Goal: Task Accomplishment & Management: Use online tool/utility

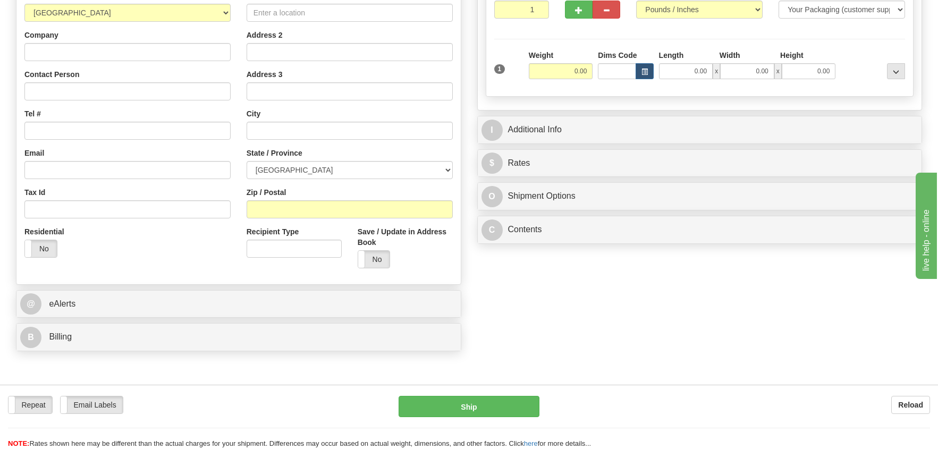
scroll to position [159, 0]
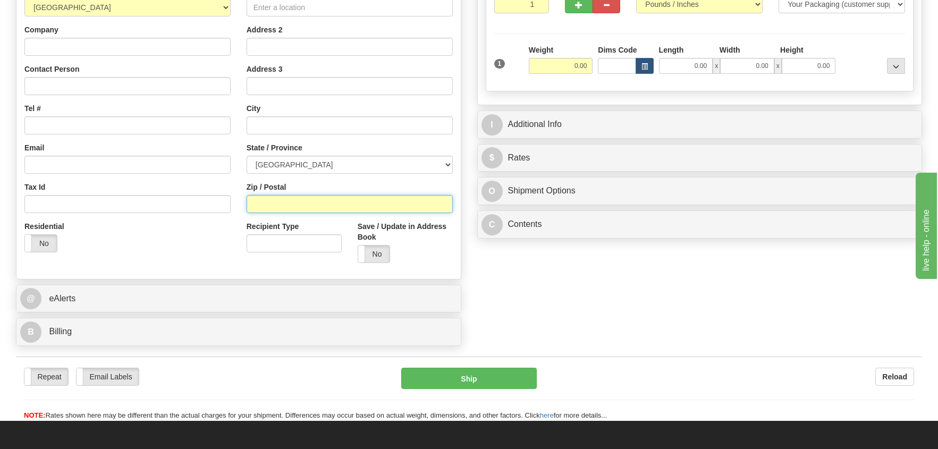
click at [258, 211] on input "Zip / Postal" at bounding box center [350, 204] width 206 height 18
type input "L9W0S9"
click at [573, 66] on input "0.00" at bounding box center [561, 66] width 64 height 16
type input "AMARANTH"
select select "ON"
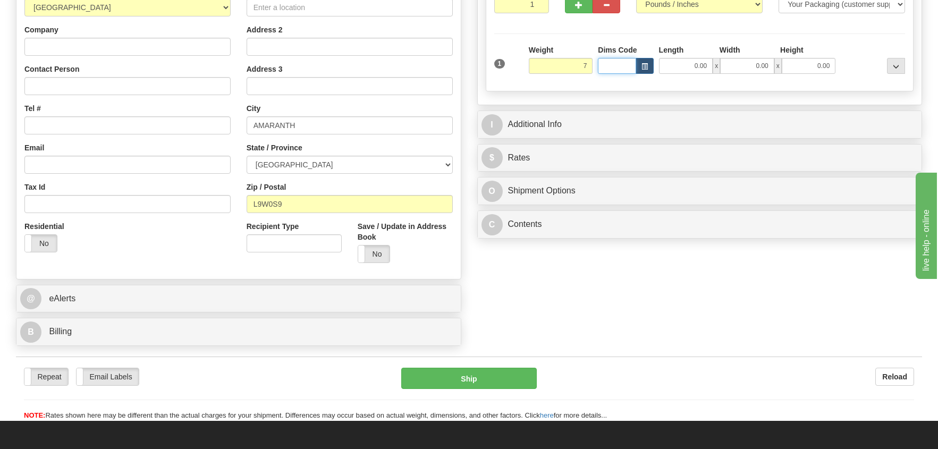
type input "7.00"
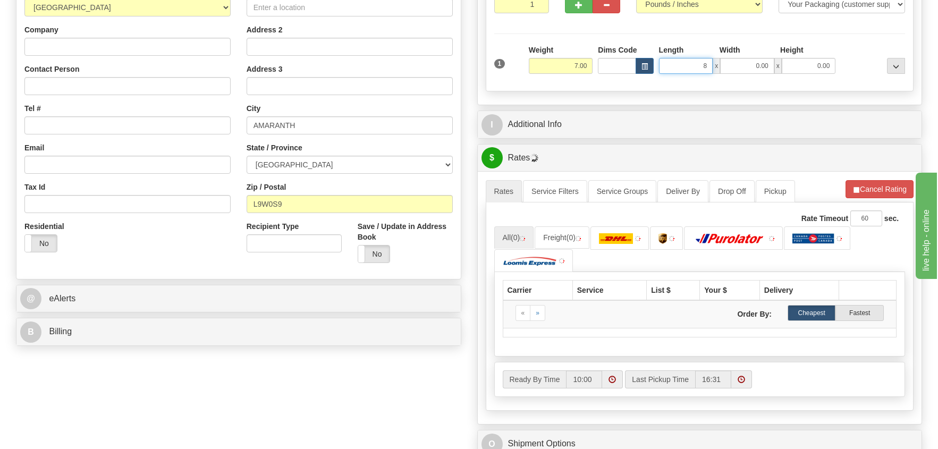
type input "8.00"
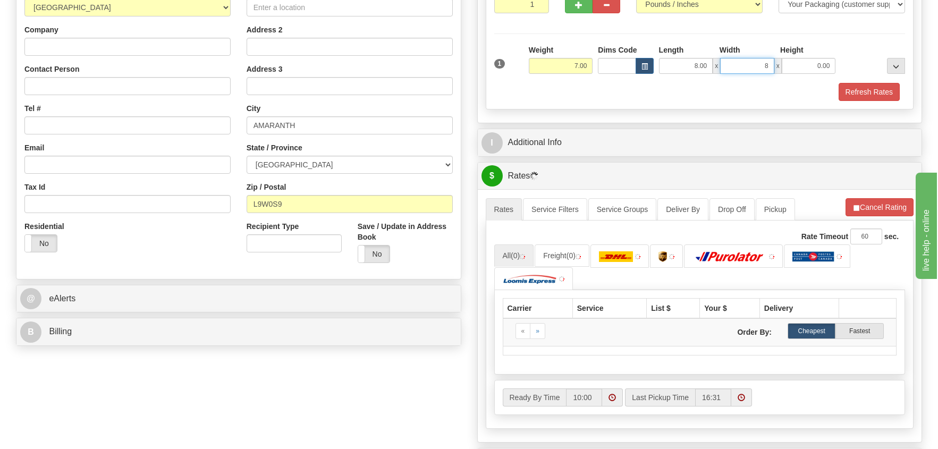
type input "8.00"
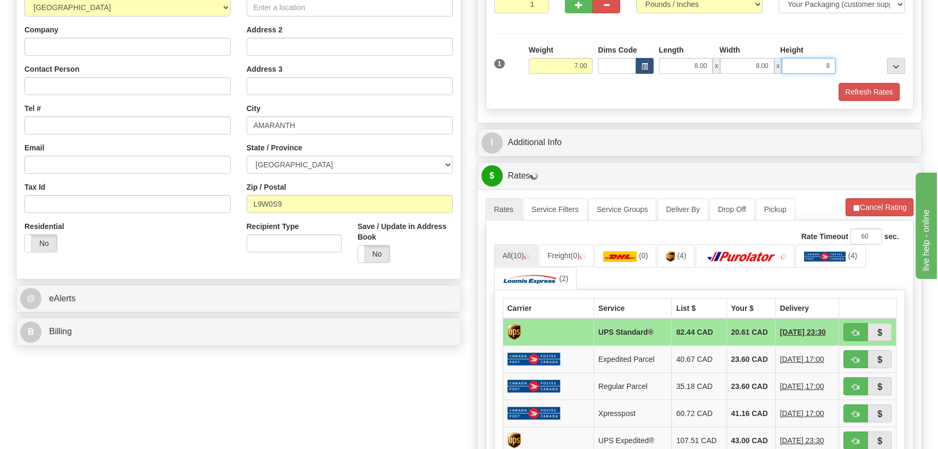
type input "8.00"
